Goal: Browse casually

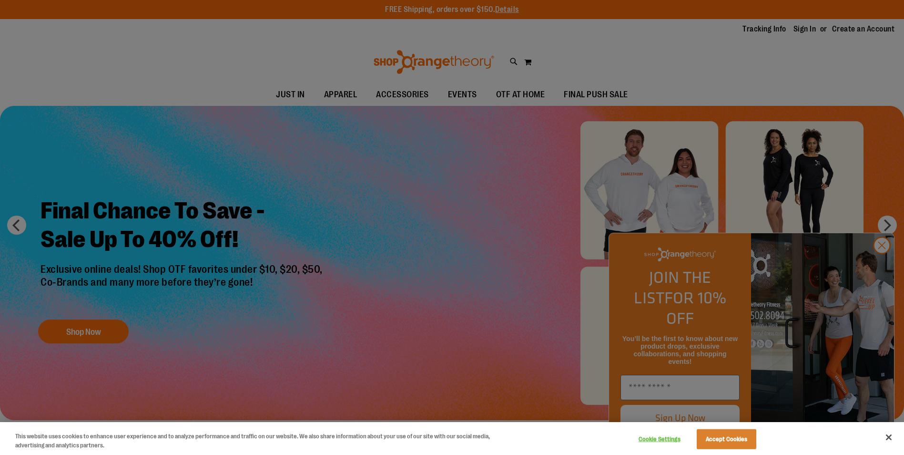
click at [886, 264] on div at bounding box center [452, 227] width 904 height 455
drag, startPoint x: 882, startPoint y: 262, endPoint x: 882, endPoint y: 269, distance: 6.7
click at [882, 269] on div at bounding box center [452, 227] width 904 height 455
click at [881, 268] on div at bounding box center [452, 227] width 904 height 455
click at [728, 433] on button "Accept Cookies" at bounding box center [727, 439] width 60 height 20
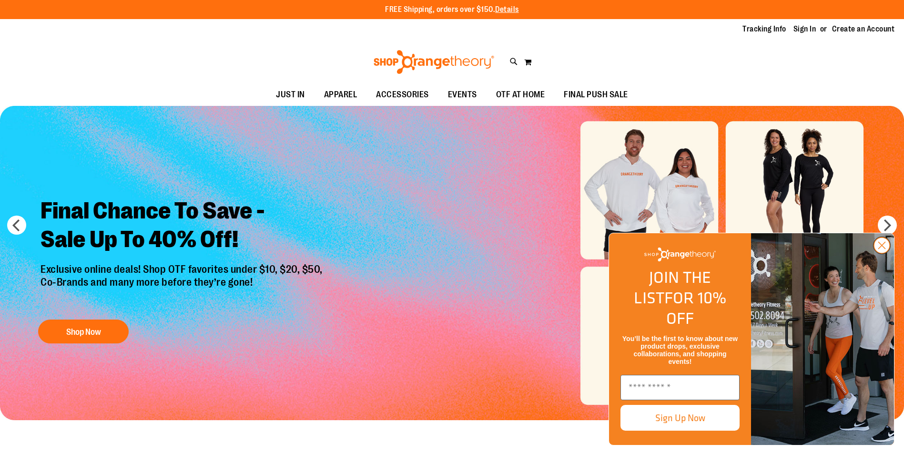
click at [877, 253] on circle "Close dialog" at bounding box center [882, 245] width 16 height 16
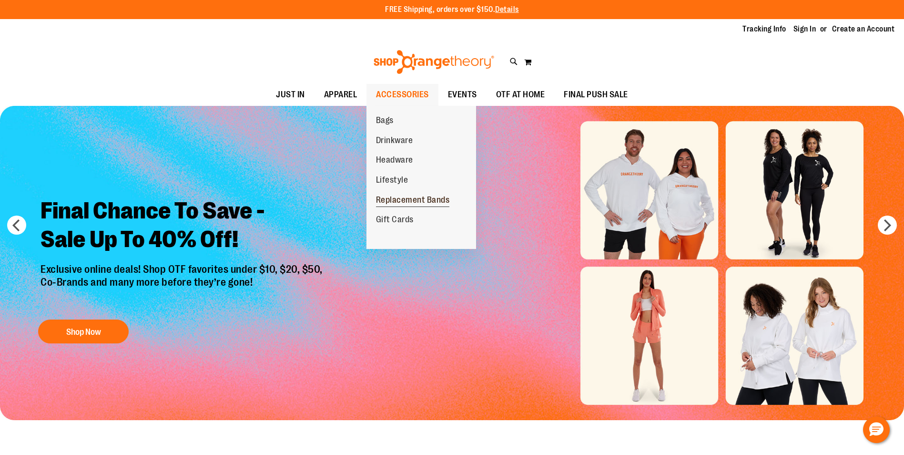
click at [418, 201] on span "Replacement Bands" at bounding box center [413, 201] width 74 height 12
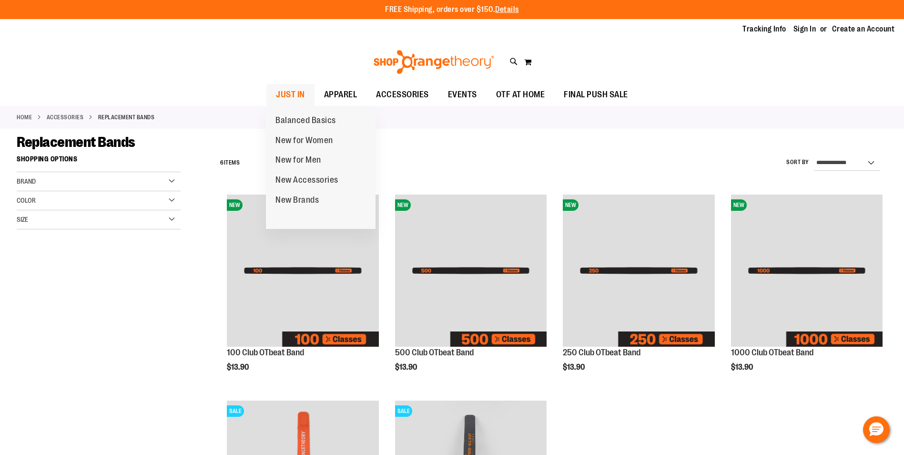
click at [293, 100] on span "JUST IN" at bounding box center [290, 94] width 29 height 21
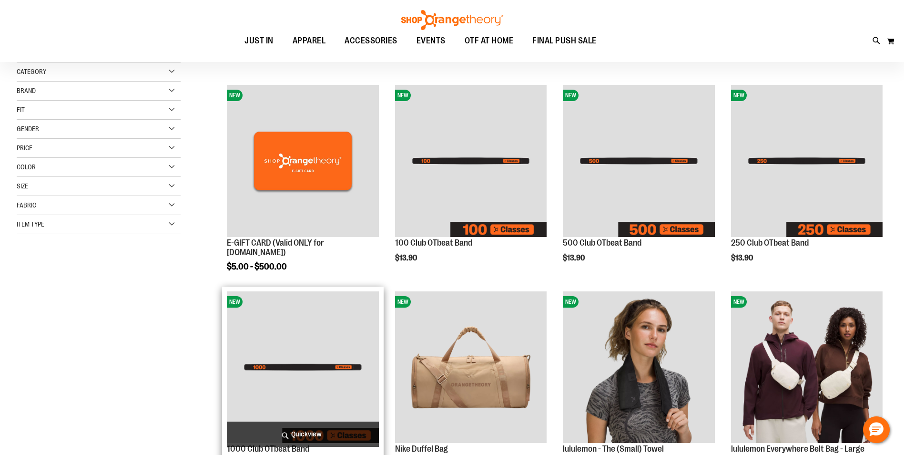
scroll to position [190, 0]
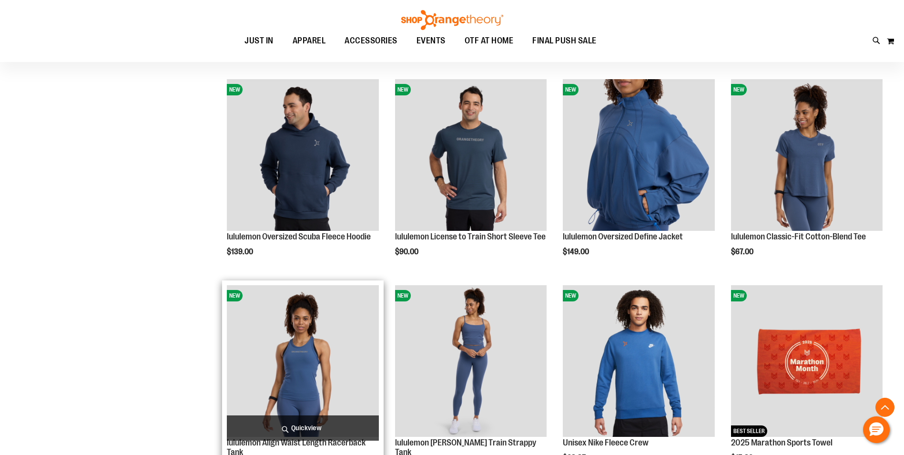
scroll to position [1001, 0]
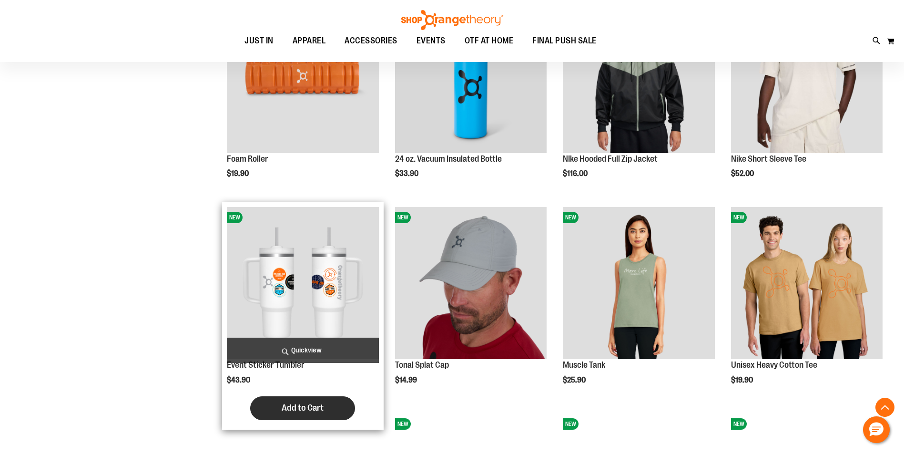
scroll to position [1430, 0]
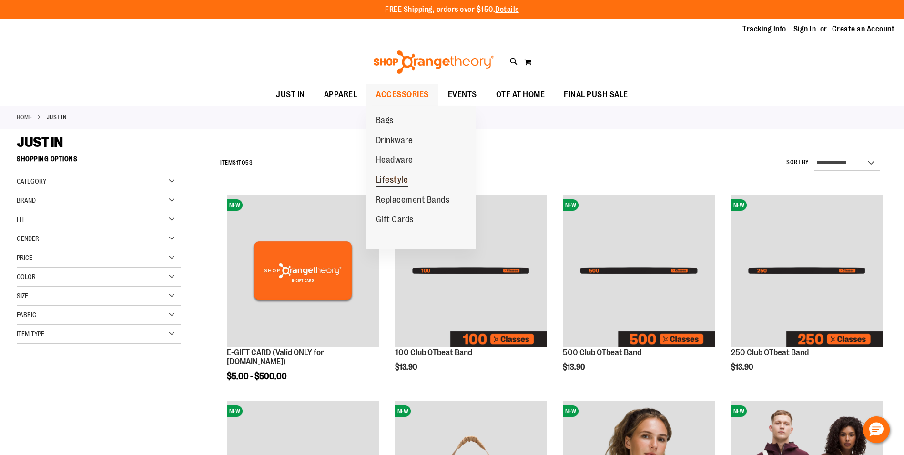
click at [388, 175] on span "Lifestyle" at bounding box center [392, 181] width 32 height 12
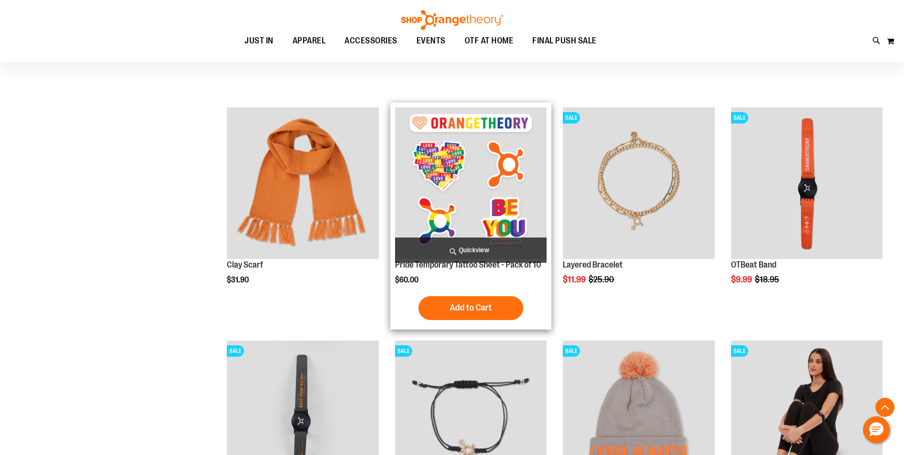
scroll to position [333, 0]
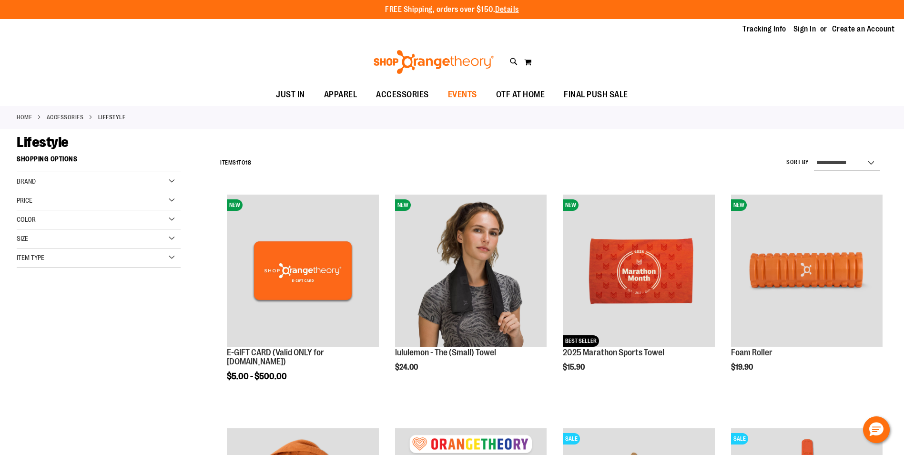
click at [466, 95] on span "EVENTS" at bounding box center [462, 94] width 29 height 21
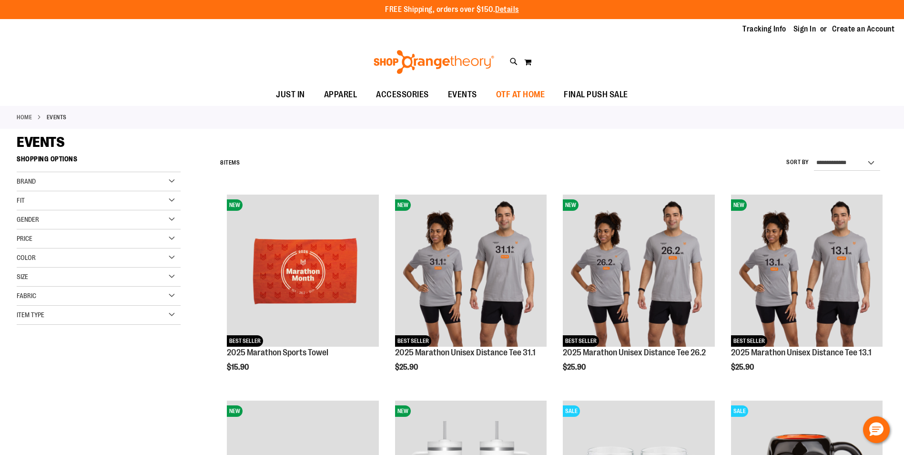
click at [530, 91] on span "OTF AT HOME" at bounding box center [520, 94] width 49 height 21
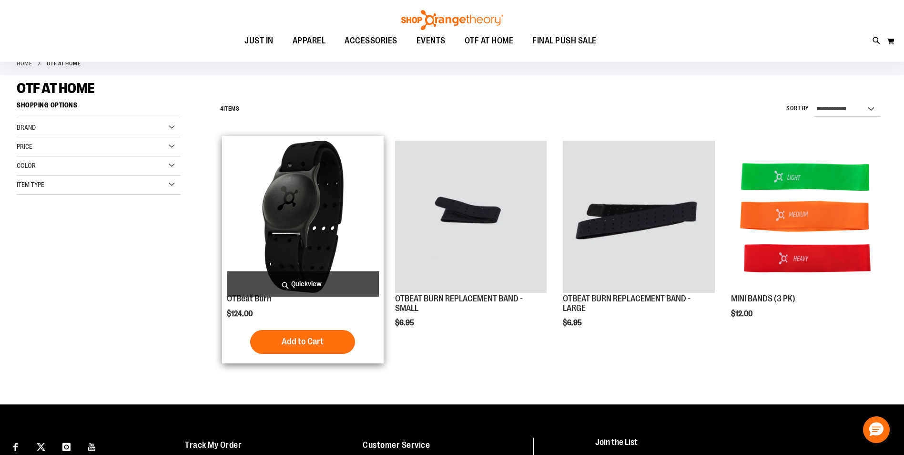
scroll to position [38, 0]
